Goal: Task Accomplishment & Management: Complete application form

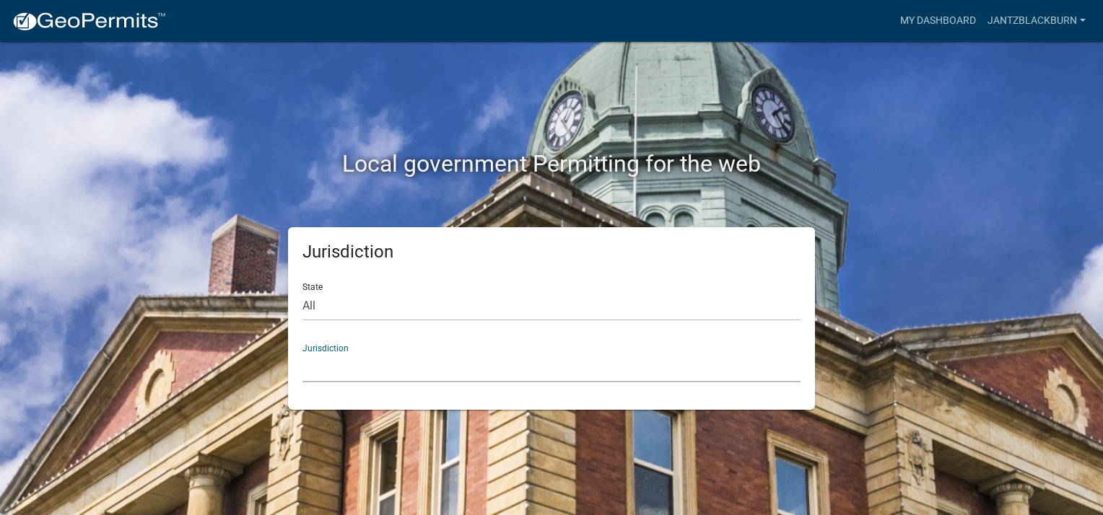
click at [329, 371] on select "[GEOGRAPHIC_DATA], [US_STATE] [GEOGRAPHIC_DATA], [US_STATE][PERSON_NAME][GEOGRA…" at bounding box center [551, 368] width 498 height 30
click at [335, 363] on select "[GEOGRAPHIC_DATA], [US_STATE] [GEOGRAPHIC_DATA], [US_STATE][PERSON_NAME][GEOGRA…" at bounding box center [551, 368] width 498 height 30
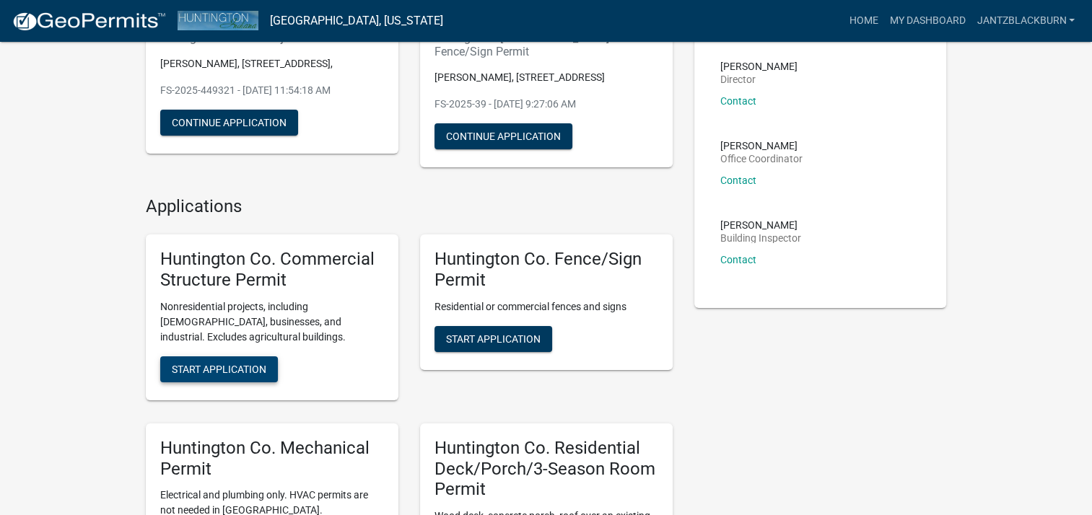
scroll to position [183, 0]
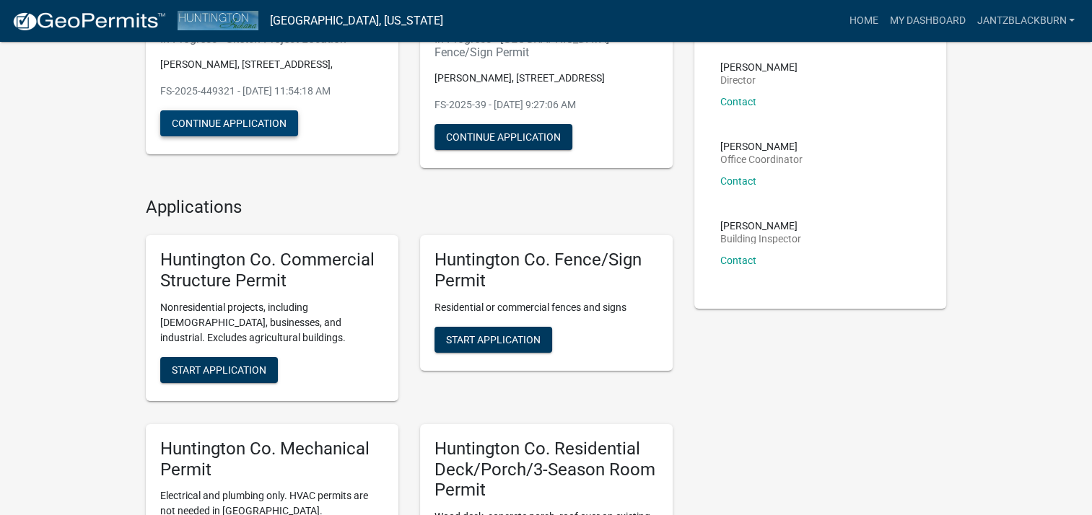
click at [262, 121] on button "Continue Application" at bounding box center [229, 123] width 138 height 26
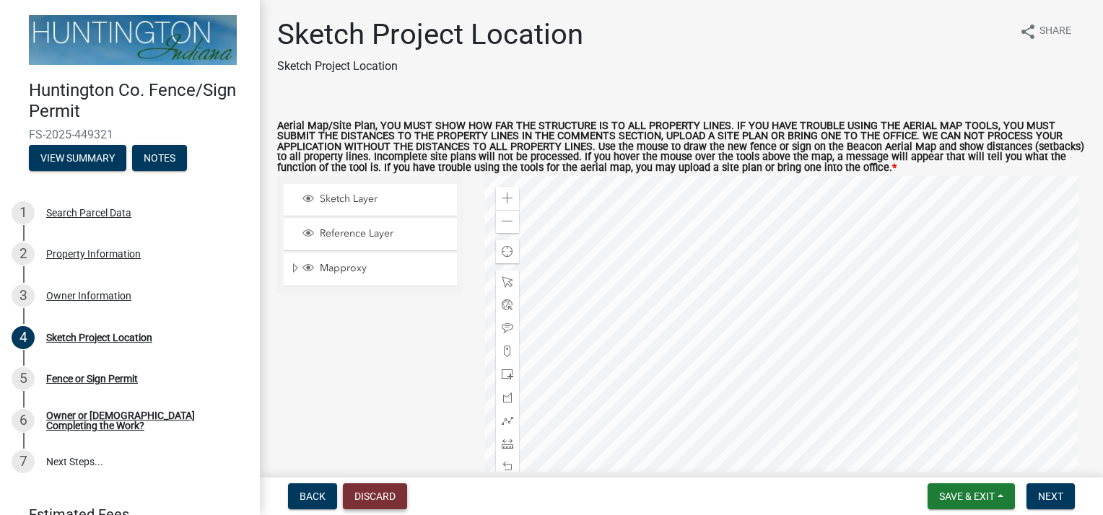
click at [365, 495] on button "Discard" at bounding box center [375, 497] width 64 height 26
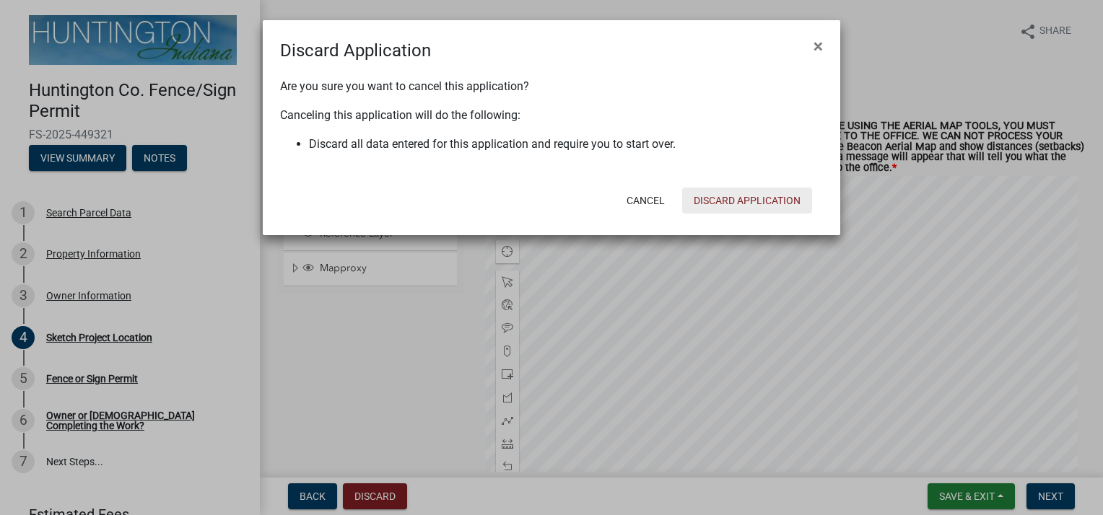
click at [780, 195] on button "Discard Application" at bounding box center [747, 201] width 130 height 26
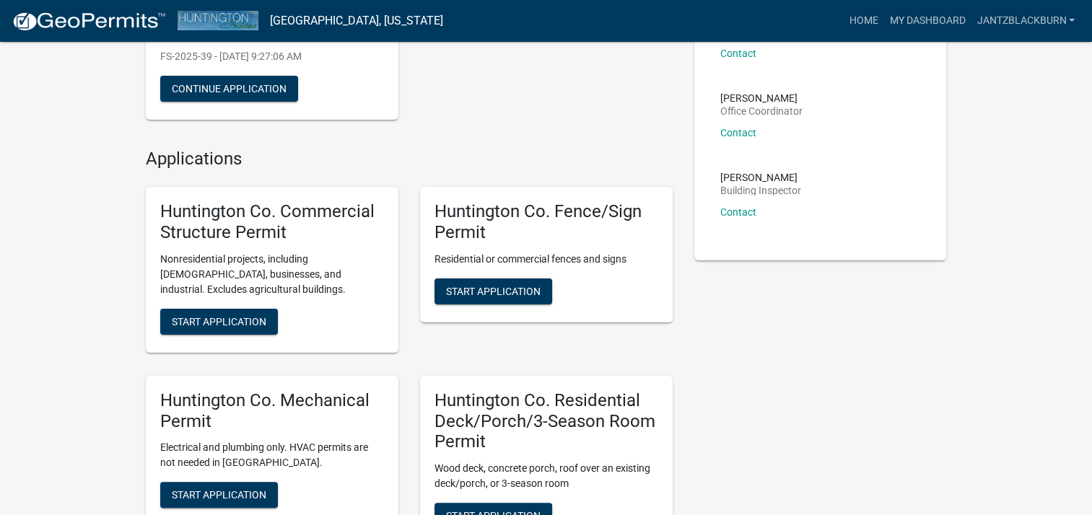
scroll to position [232, 0]
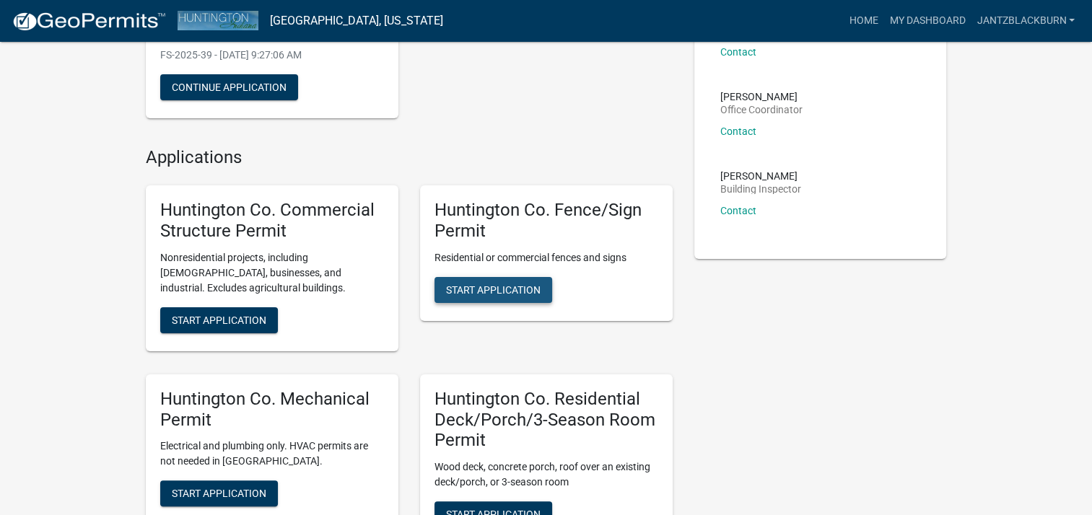
click at [508, 284] on span "Start Application" at bounding box center [493, 290] width 95 height 12
